Goal: Task Accomplishment & Management: Use online tool/utility

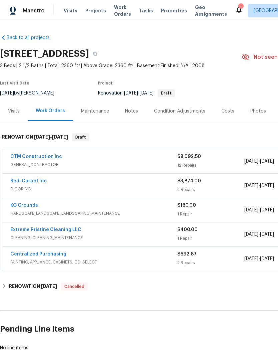
click at [186, 110] on div "Condition Adjustments" at bounding box center [179, 111] width 51 height 7
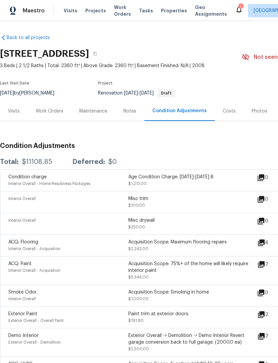
click at [231, 108] on div "Costs" at bounding box center [229, 111] width 13 height 7
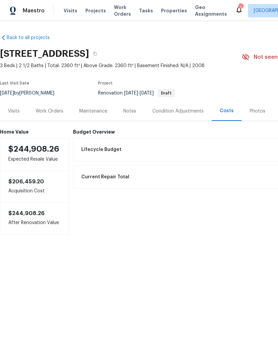
click at [176, 145] on div "Lifecycle Budget $11,108.85" at bounding box center [225, 149] width 296 height 15
click at [91, 151] on span "Lifecycle Budget" at bounding box center [101, 149] width 40 height 7
click at [95, 149] on span "Lifecycle Budget" at bounding box center [101, 149] width 40 height 7
click at [45, 116] on div "Work Orders" at bounding box center [50, 111] width 44 height 20
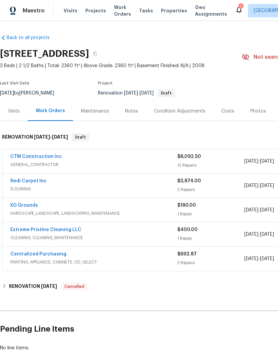
click at [19, 183] on link "Redi Carpet Inc" at bounding box center [28, 181] width 36 height 5
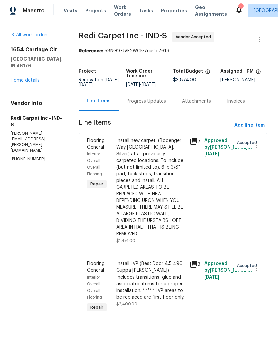
click at [177, 290] on div "Install LVP (Best Door 4.5 490 Cuppa Joe) Includes transitions, glue and associ…" at bounding box center [151, 280] width 69 height 40
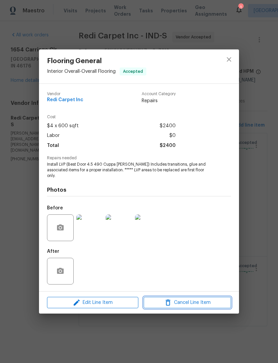
click at [208, 301] on span "Cancel Line Item" at bounding box center [187, 303] width 83 height 8
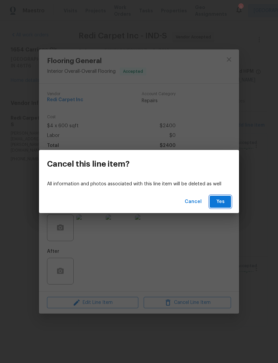
click at [225, 204] on span "Yes" at bounding box center [220, 202] width 11 height 8
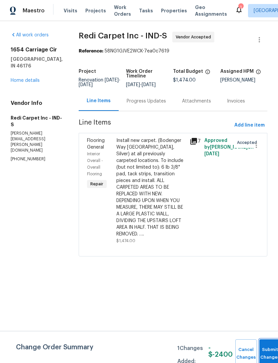
click at [270, 351] on button "Submit Changes" at bounding box center [270, 353] width 21 height 29
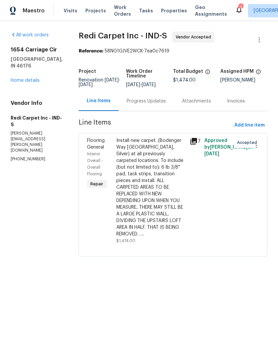
click at [141, 105] on div "Progress Updates" at bounding box center [146, 101] width 39 height 7
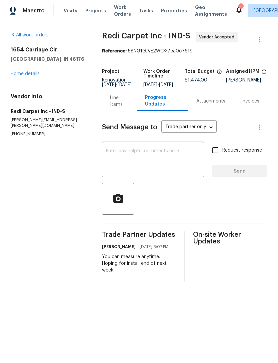
click at [111, 154] on textarea at bounding box center [153, 160] width 94 height 23
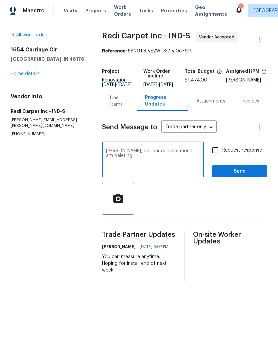
click at [176, 156] on textarea "Tanner, per our conversation I am deleting" at bounding box center [153, 160] width 94 height 23
click at [162, 159] on textarea "Tanner, per our conversation I have deleting" at bounding box center [153, 160] width 94 height 23
type textarea "Tanner, per our conversation I have deleted the lvp line item and we are only r…"
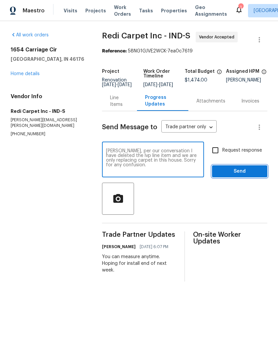
click at [241, 176] on span "Send" at bounding box center [240, 171] width 45 height 8
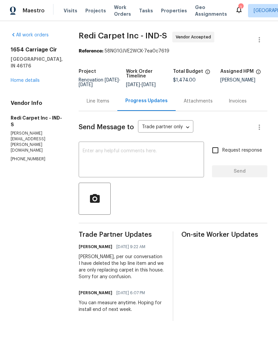
click at [97, 105] on div "Line Items" at bounding box center [98, 101] width 23 height 7
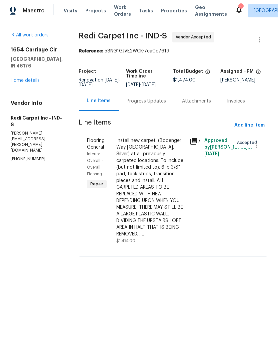
click at [18, 78] on link "Home details" at bounding box center [25, 80] width 29 height 5
